Goal: Information Seeking & Learning: Find specific page/section

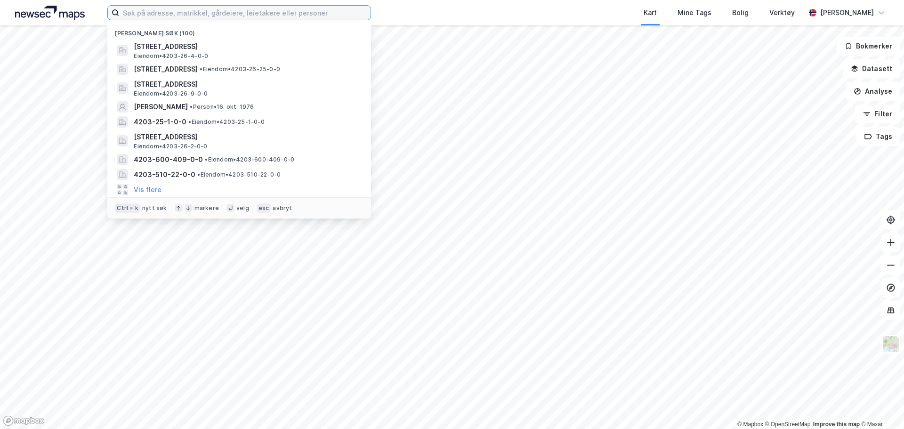
click at [303, 13] on input at bounding box center [244, 13] width 251 height 14
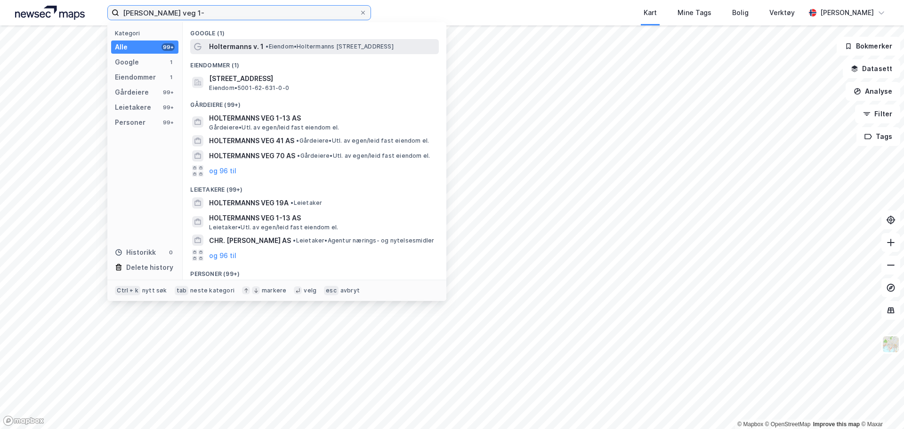
type input "holtermanns veg 1-"
click at [281, 47] on span "• Eiendom • Holtermanns v. 1, 7030 Trondheim" at bounding box center [329, 47] width 128 height 8
